Goal: Task Accomplishment & Management: Use online tool/utility

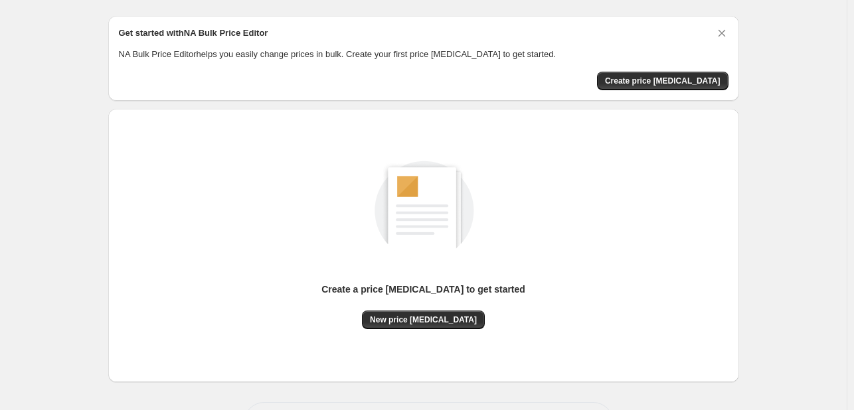
scroll to position [66, 0]
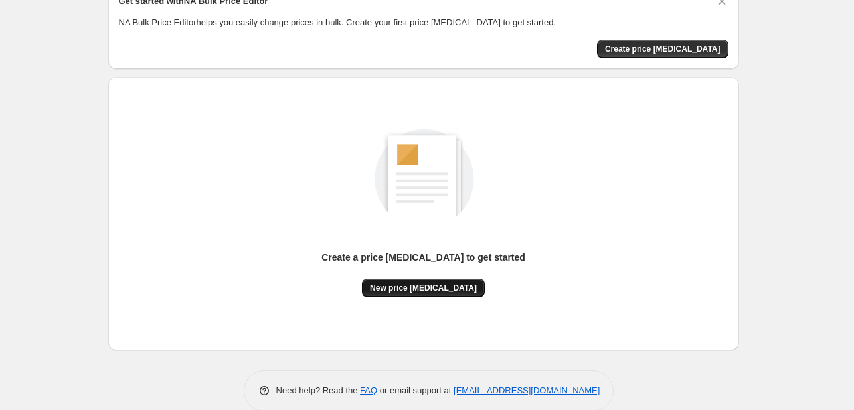
click at [416, 290] on span "New price [MEDICAL_DATA]" at bounding box center [423, 288] width 107 height 11
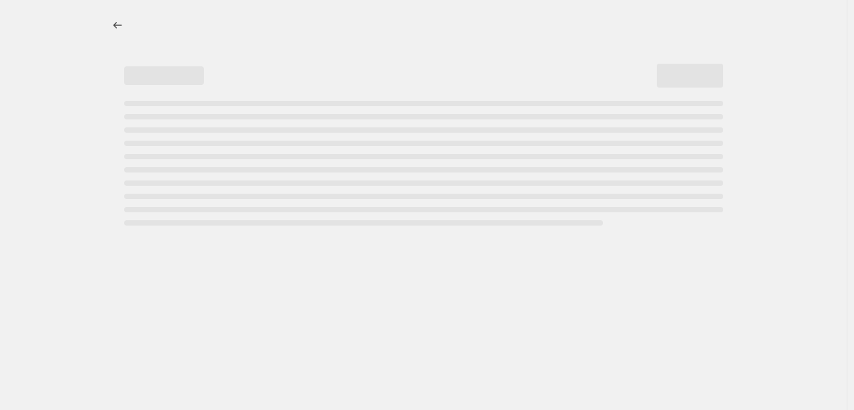
select select "percentage"
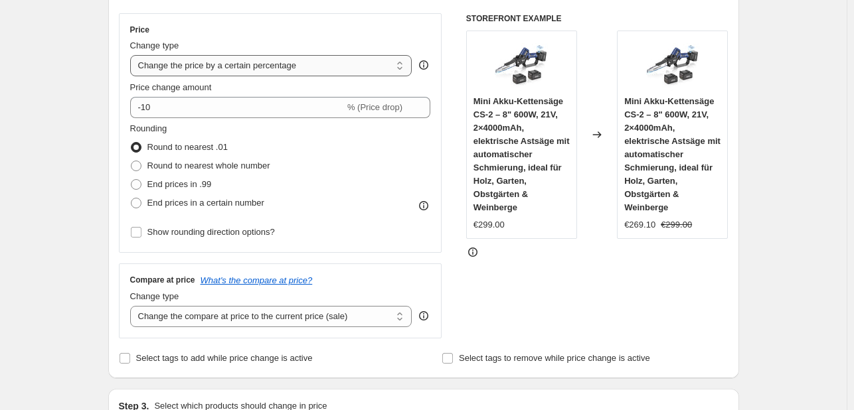
scroll to position [199, 0]
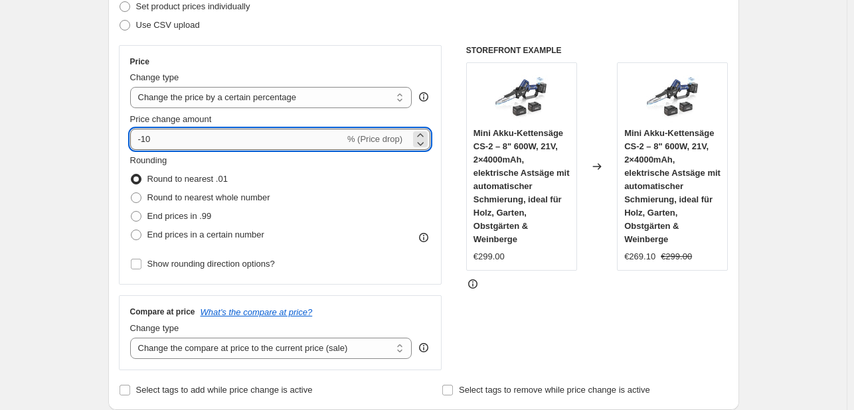
click at [189, 141] on input "-10" at bounding box center [237, 139] width 215 height 21
type input "-1"
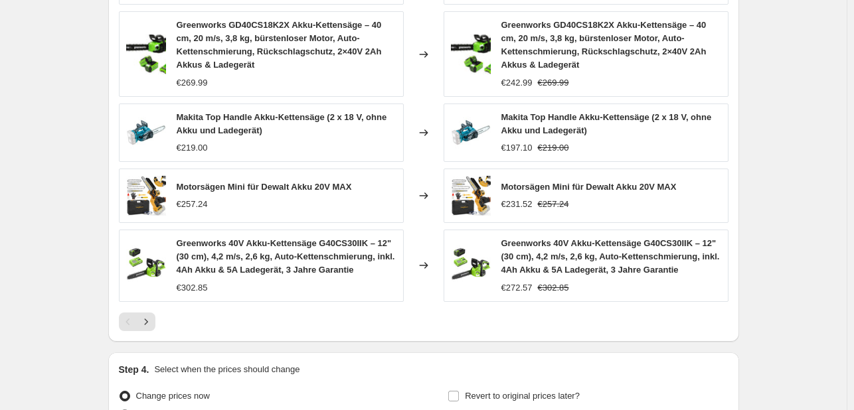
scroll to position [1000, 0]
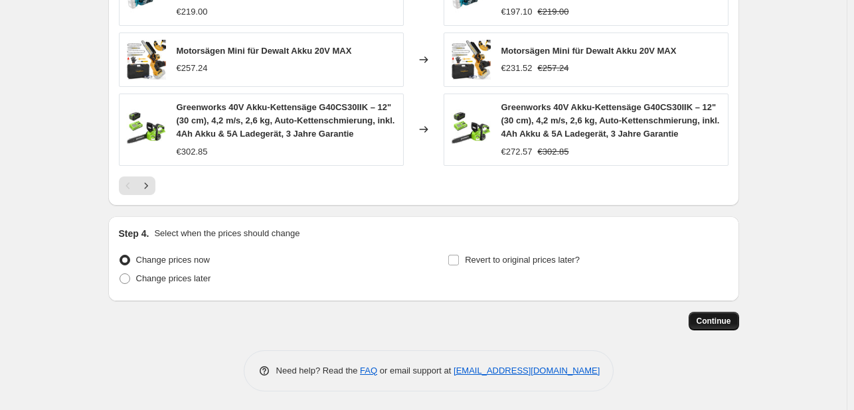
type input "-30"
click at [717, 317] on span "Continue" at bounding box center [714, 321] width 35 height 11
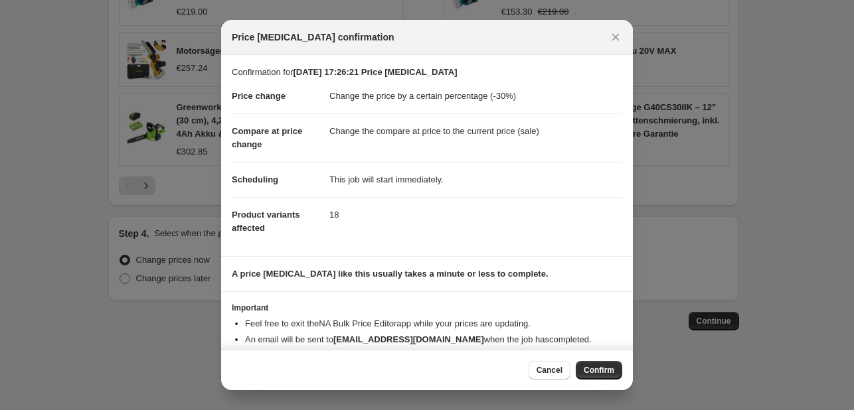
scroll to position [25, 0]
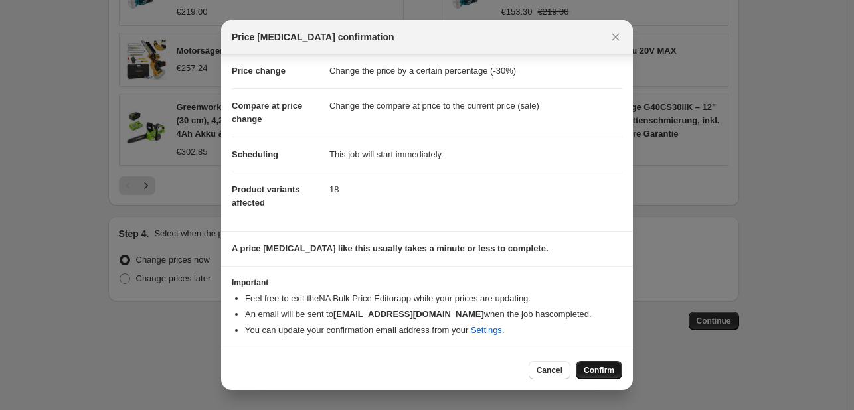
click at [603, 372] on span "Confirm" at bounding box center [599, 370] width 31 height 11
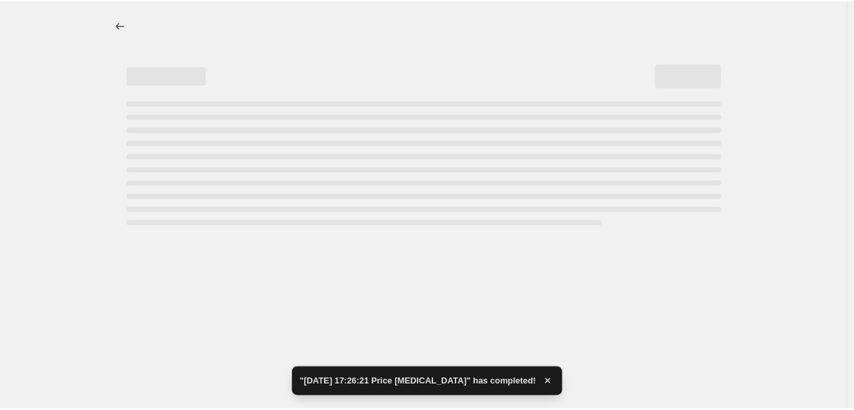
select select "percentage"
